Goal: Transaction & Acquisition: Purchase product/service

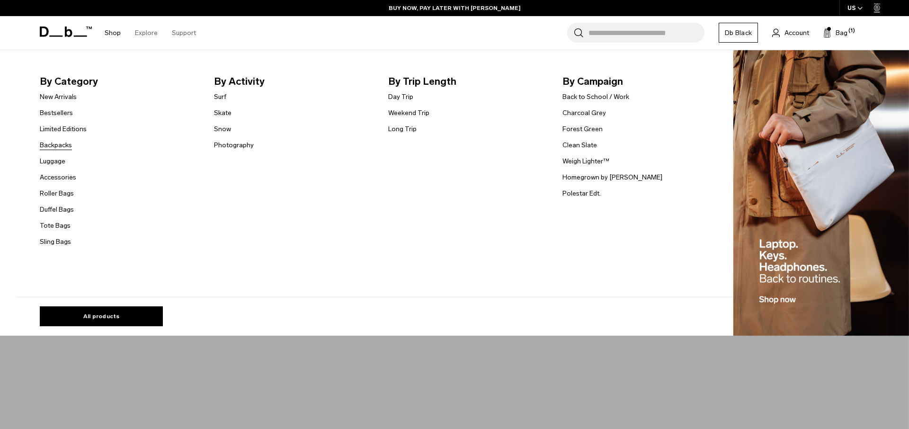
click at [54, 148] on link "Backpacks" at bounding box center [56, 145] width 32 height 10
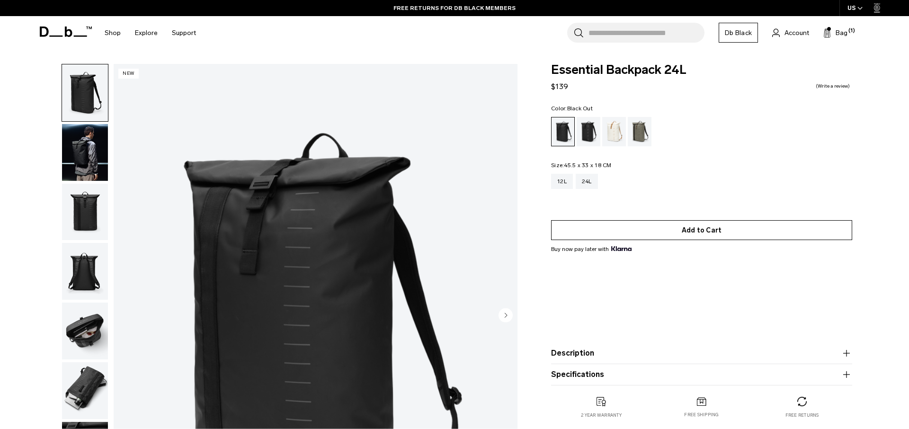
click at [712, 232] on button "Add to Cart" at bounding box center [701, 230] width 301 height 20
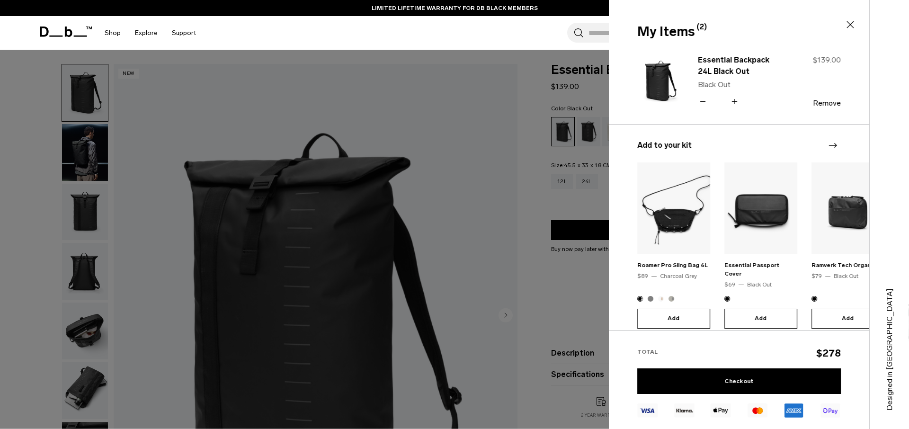
click at [704, 102] on icon at bounding box center [702, 102] width 9 height 14
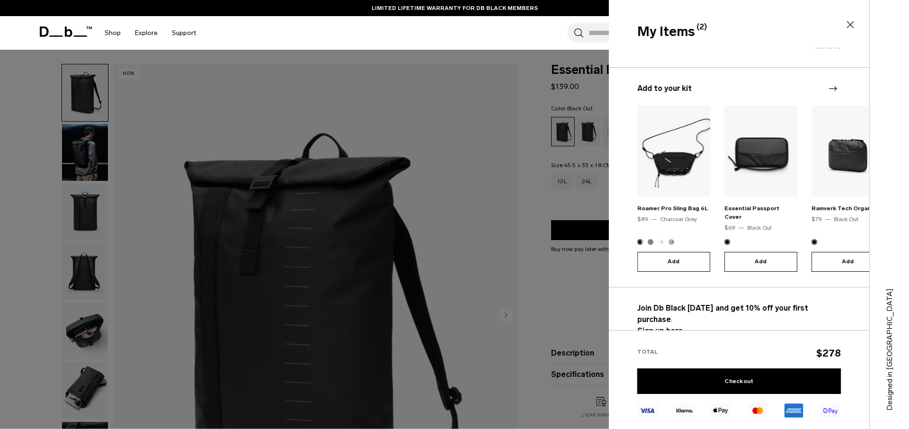
scroll to position [58, 0]
click at [754, 379] on link "Checkout" at bounding box center [739, 381] width 204 height 26
